Goal: Information Seeking & Learning: Learn about a topic

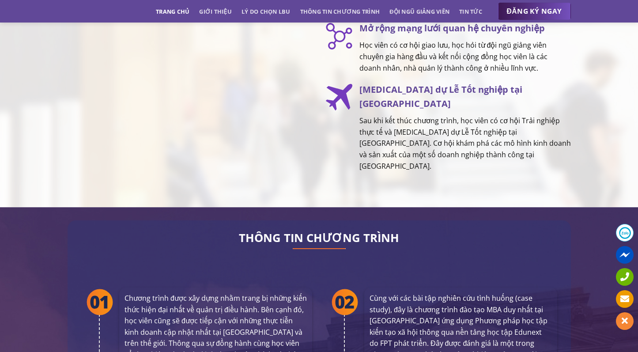
scroll to position [1415, 0]
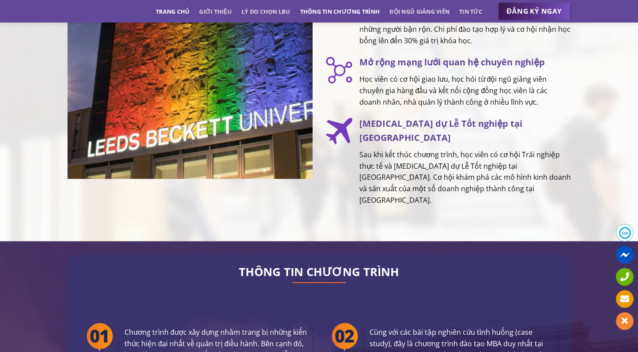
click at [319, 11] on link "Thông tin chương trình" at bounding box center [340, 12] width 80 height 16
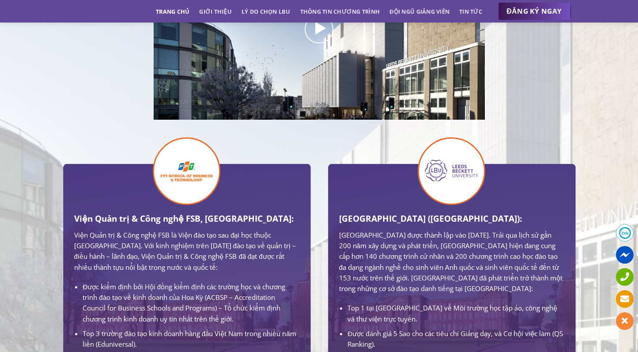
scroll to position [0, 0]
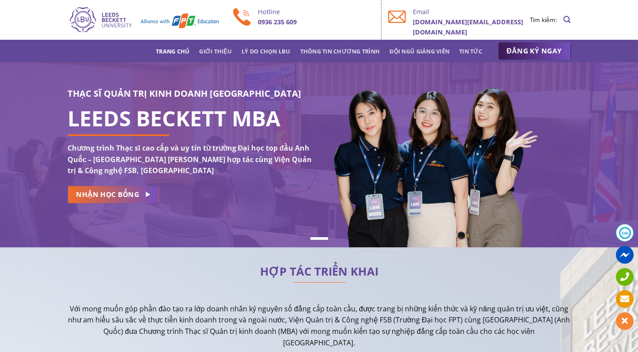
click at [115, 10] on img at bounding box center [144, 20] width 152 height 28
